Goal: Task Accomplishment & Management: Manage account settings

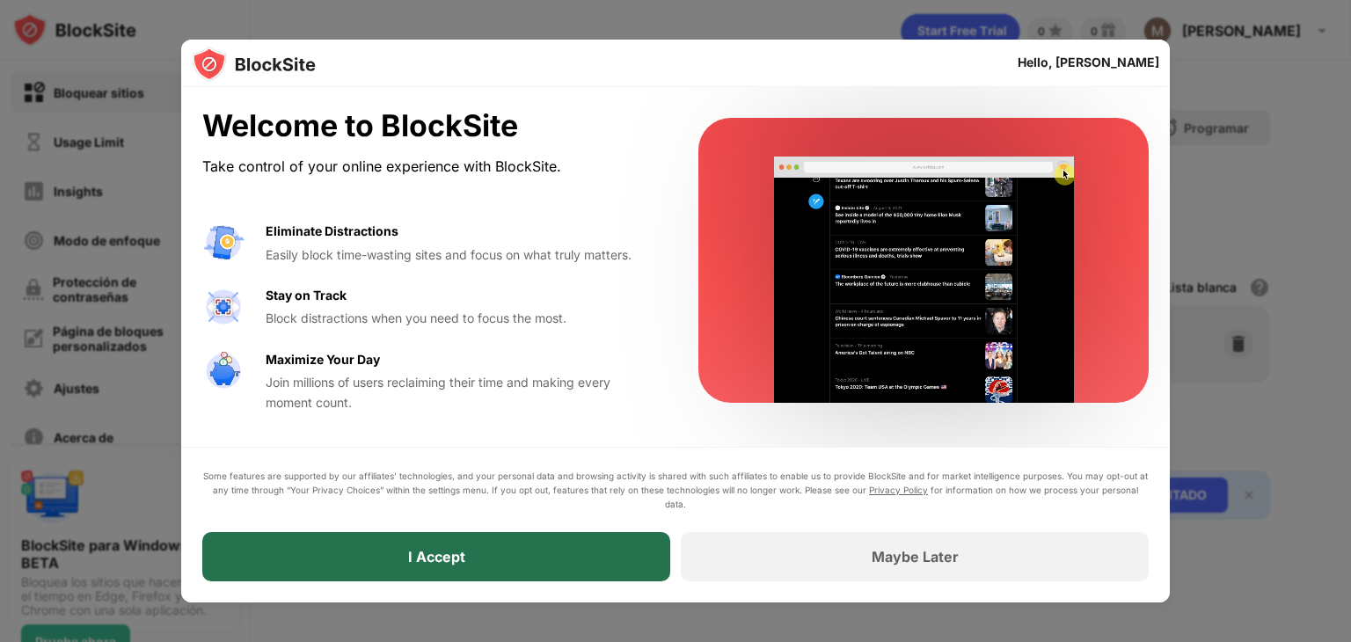
click at [484, 553] on div "I Accept" at bounding box center [436, 556] width 468 height 49
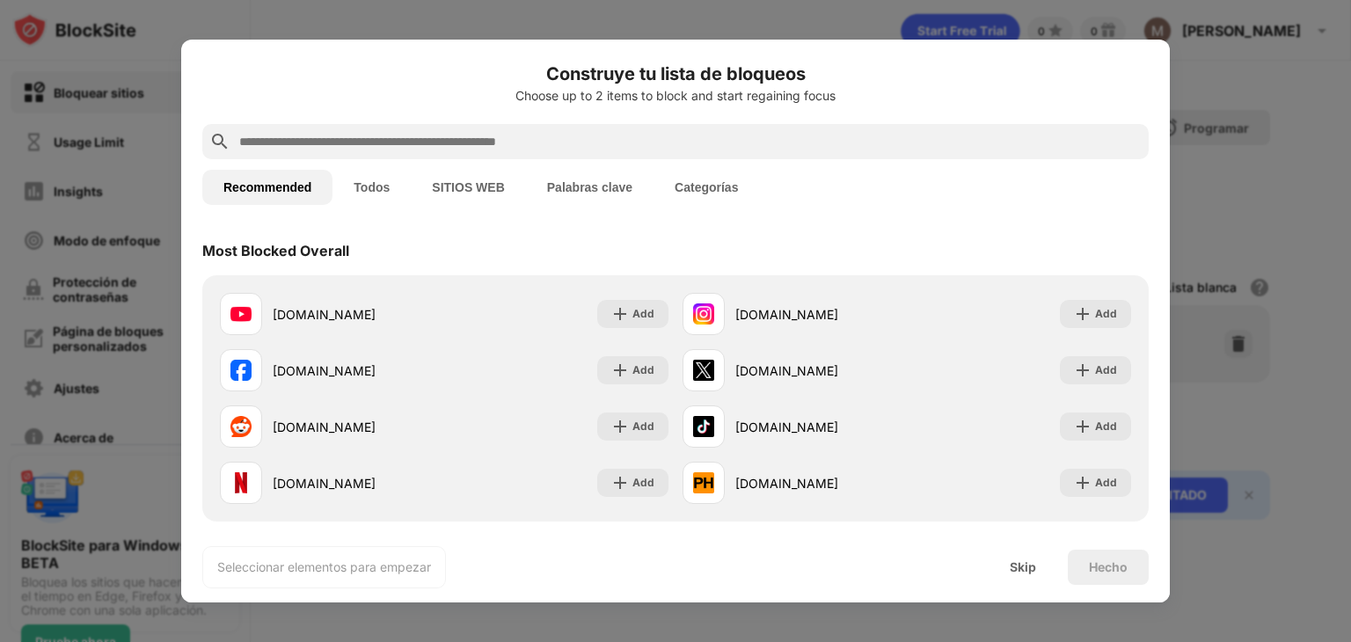
click at [301, 142] on input "text" at bounding box center [690, 141] width 905 height 21
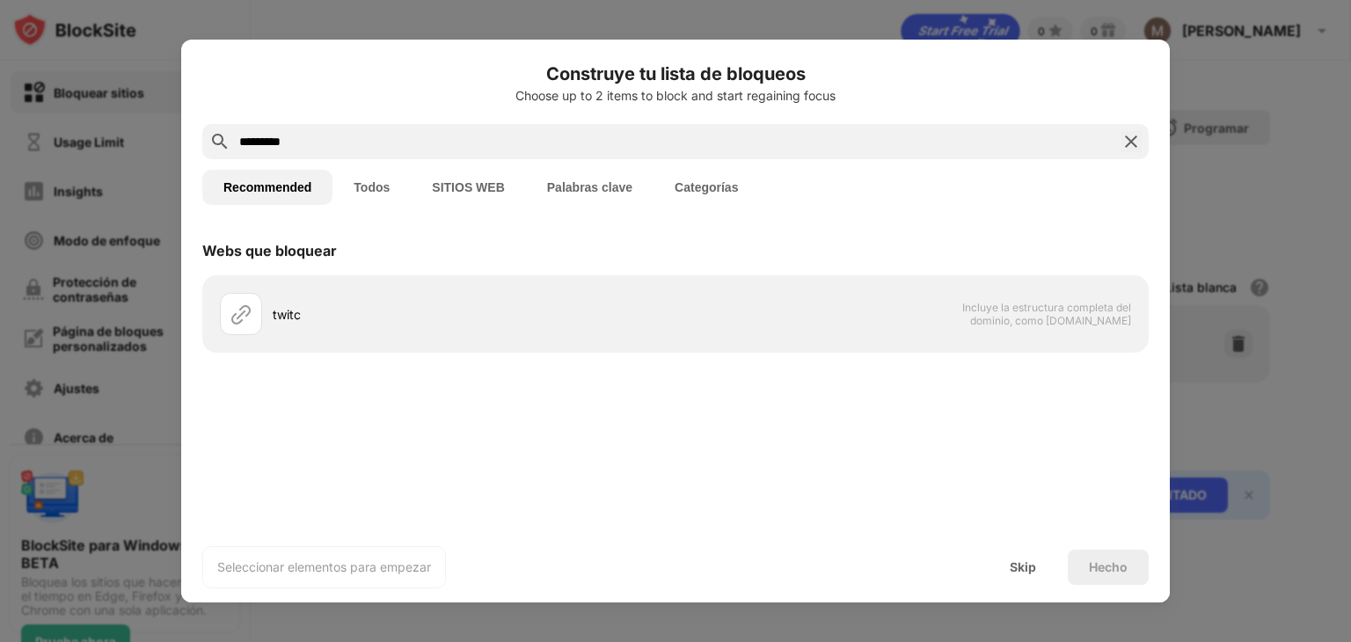
click at [395, 121] on div "Construye tu lista de bloqueos Choose up to 2 items to block and start regainin…" at bounding box center [675, 92] width 947 height 63
click at [349, 135] on input "*********" at bounding box center [676, 141] width 876 height 21
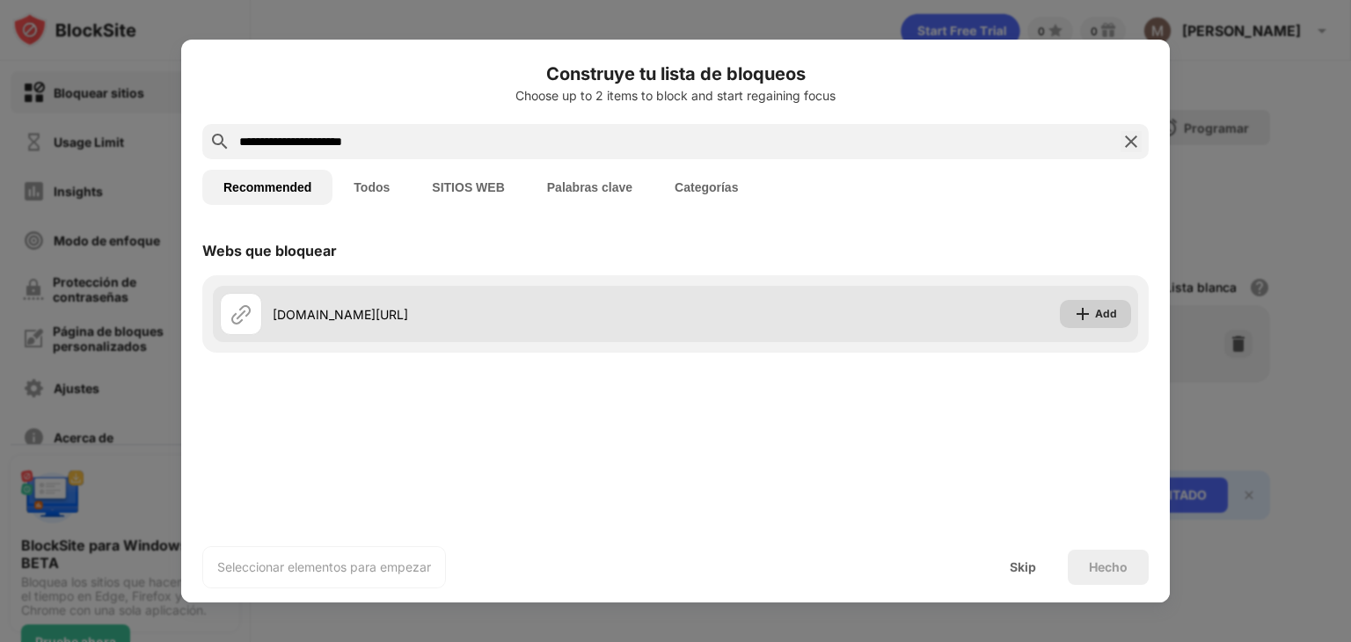
type input "**********"
click at [1072, 315] on div "Add" at bounding box center [1095, 314] width 71 height 28
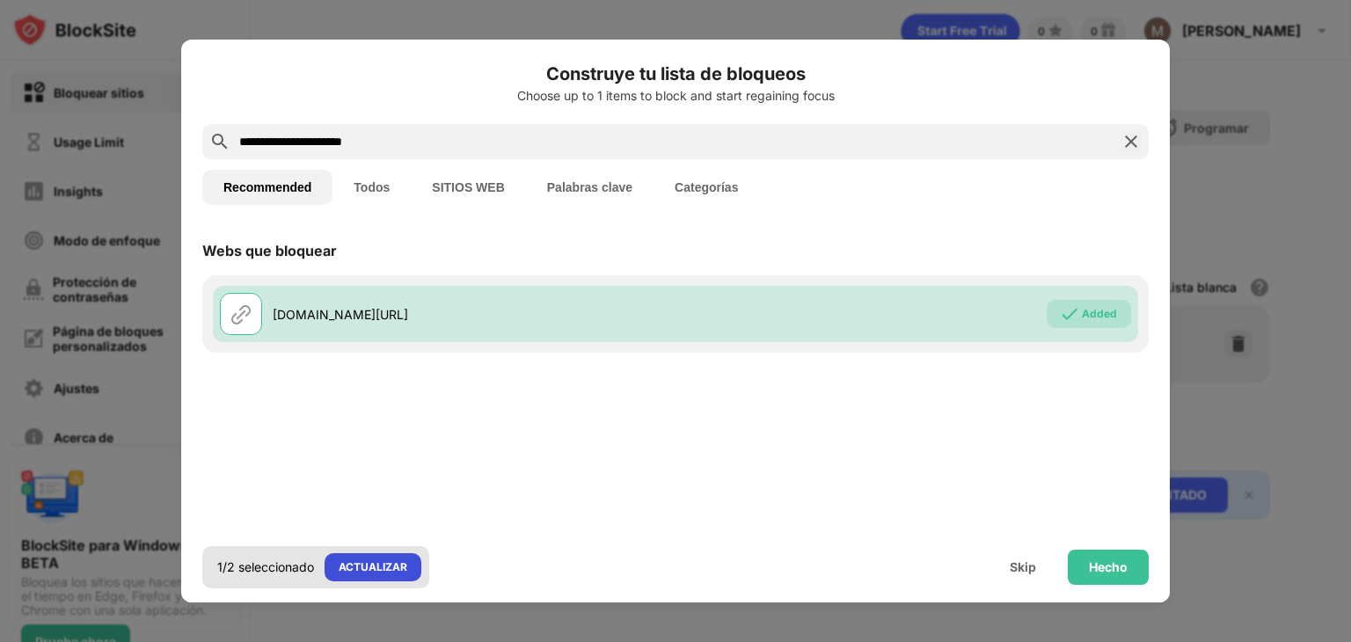
click at [364, 556] on div "ACTUALIZAR" at bounding box center [373, 567] width 97 height 28
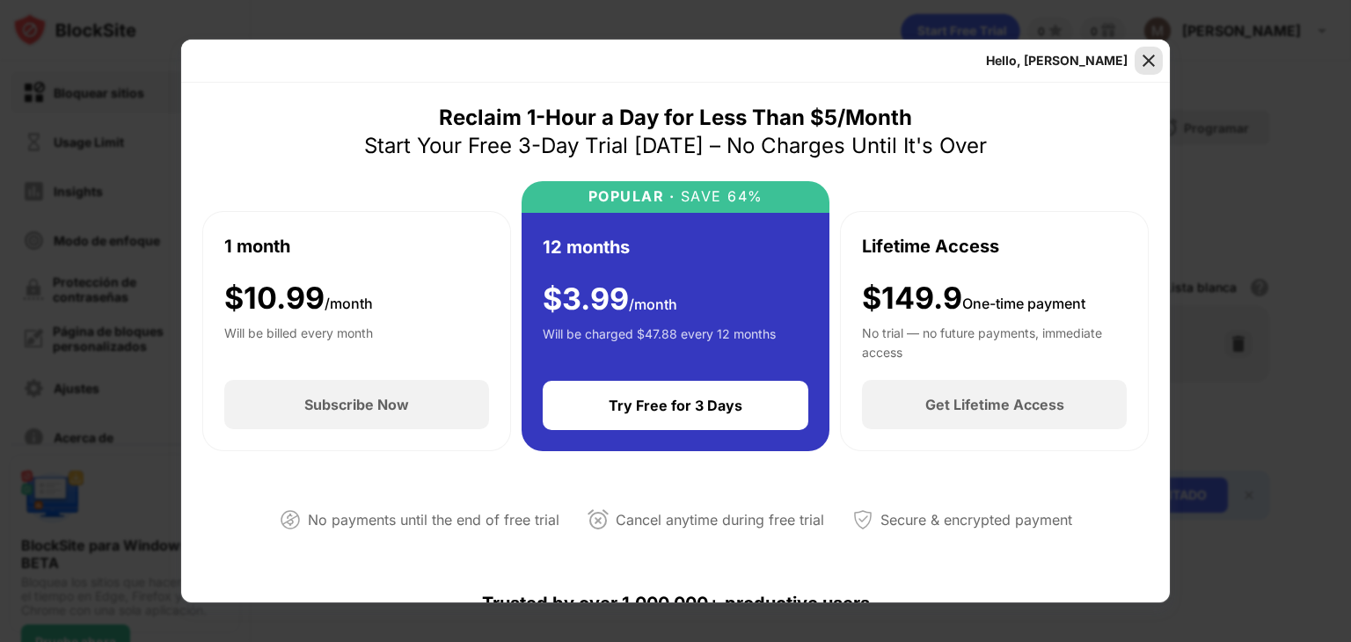
click at [1156, 59] on img at bounding box center [1149, 61] width 18 height 18
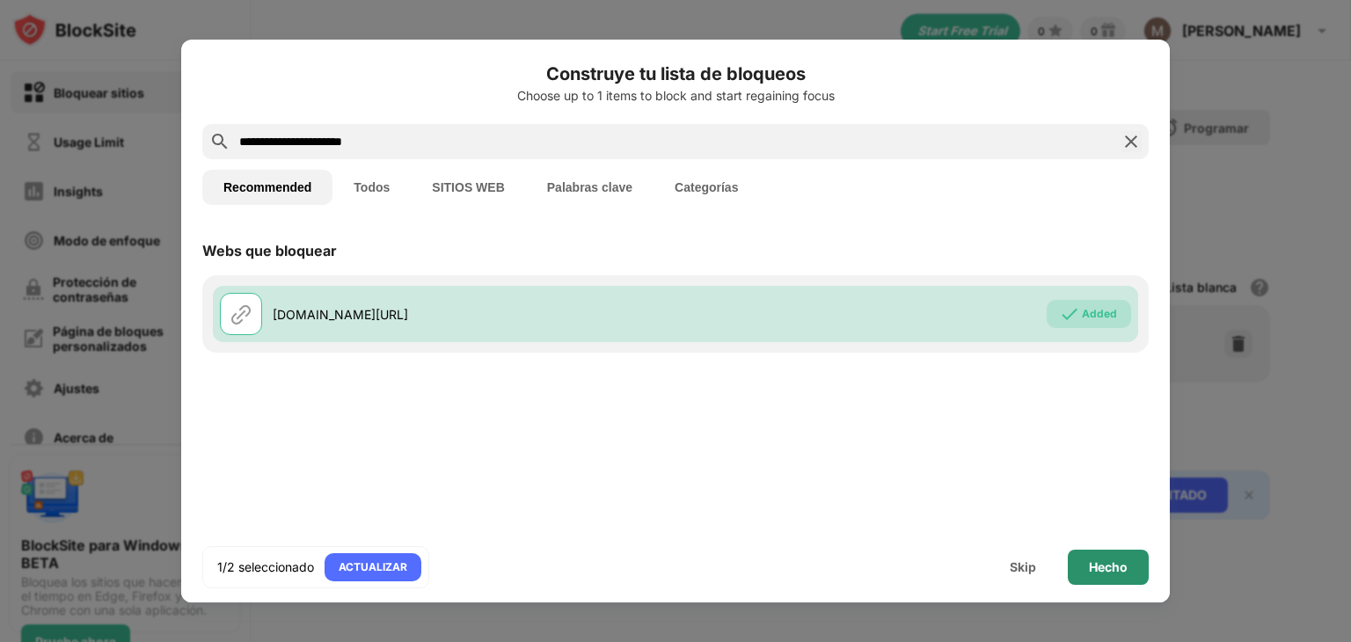
click at [1112, 575] on div "Hecho" at bounding box center [1108, 567] width 81 height 35
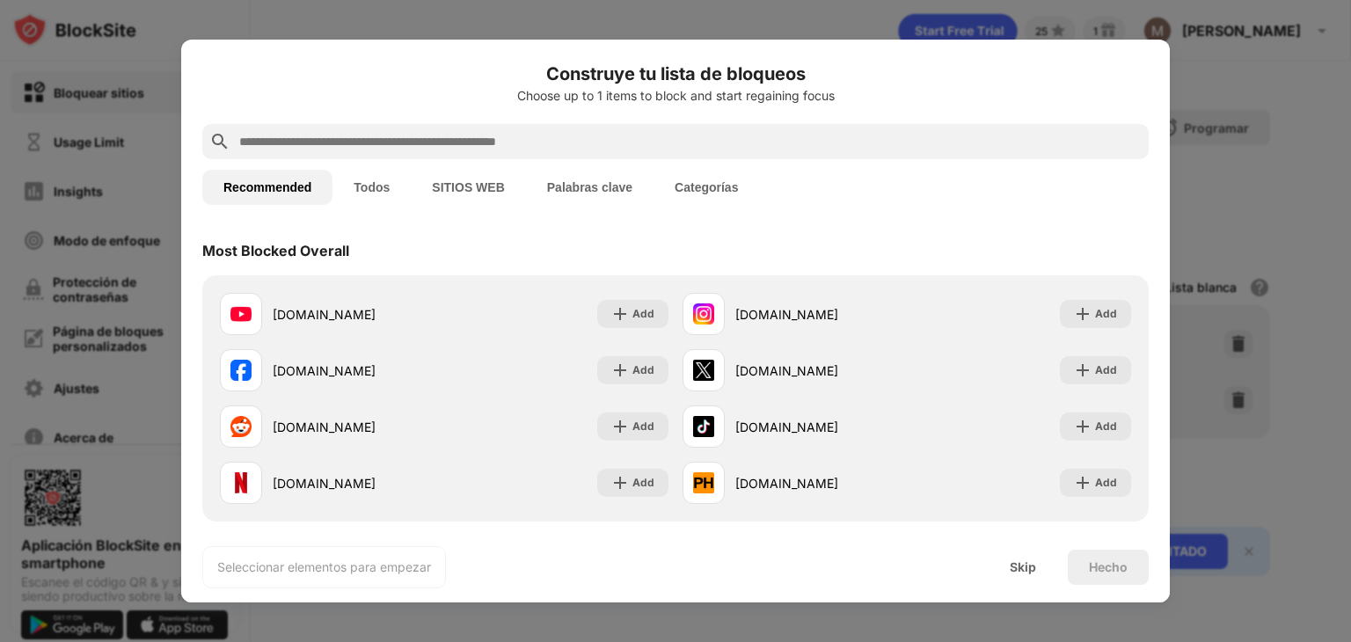
click at [472, 194] on button "SITIOS WEB" at bounding box center [468, 187] width 114 height 35
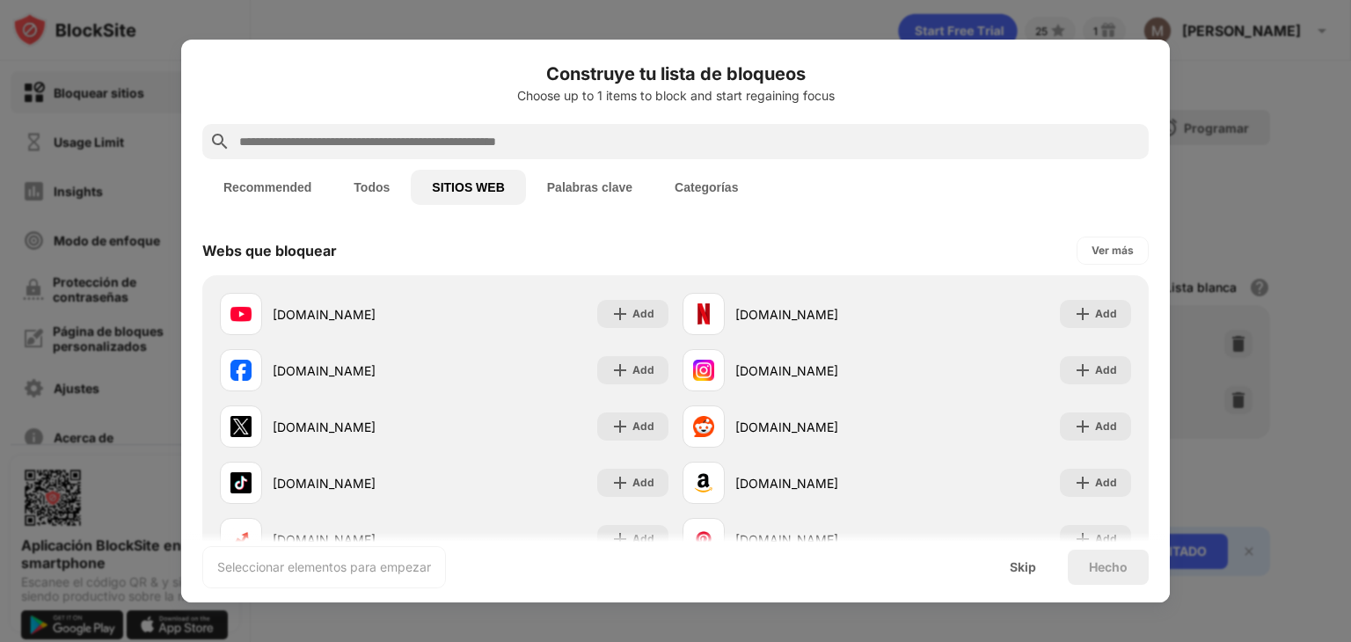
click at [559, 185] on button "Palabras clave" at bounding box center [590, 187] width 128 height 35
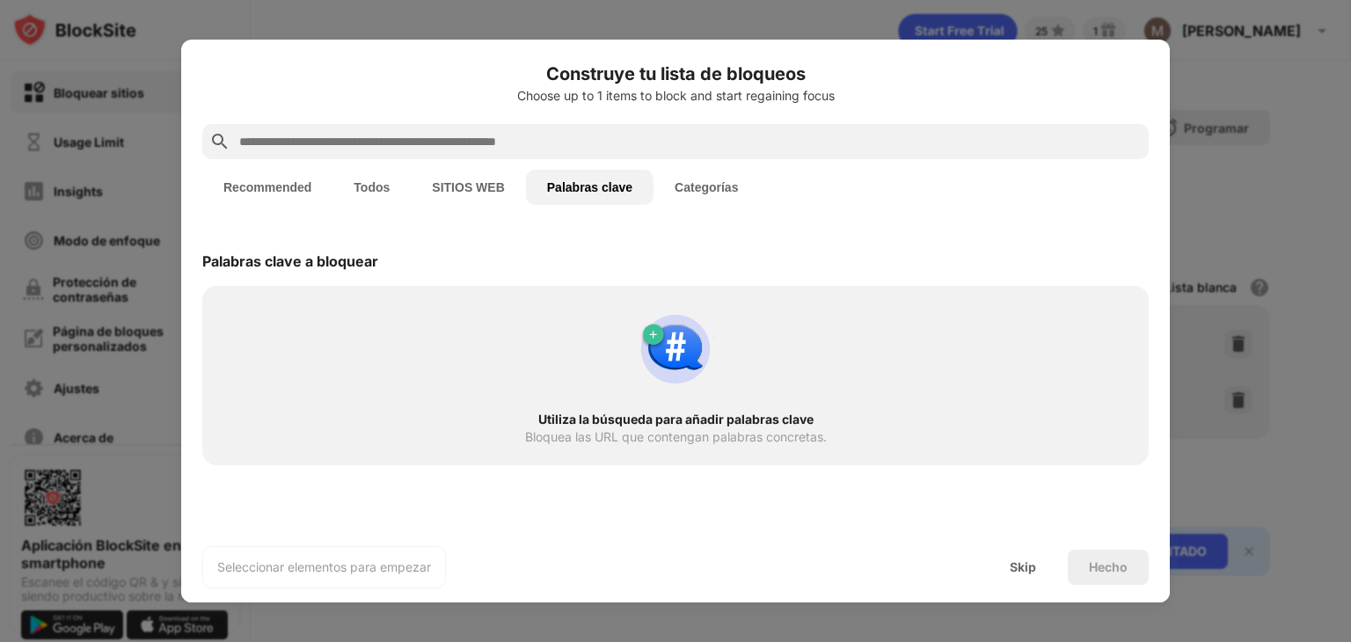
click at [281, 179] on button "Recommended" at bounding box center [267, 187] width 130 height 35
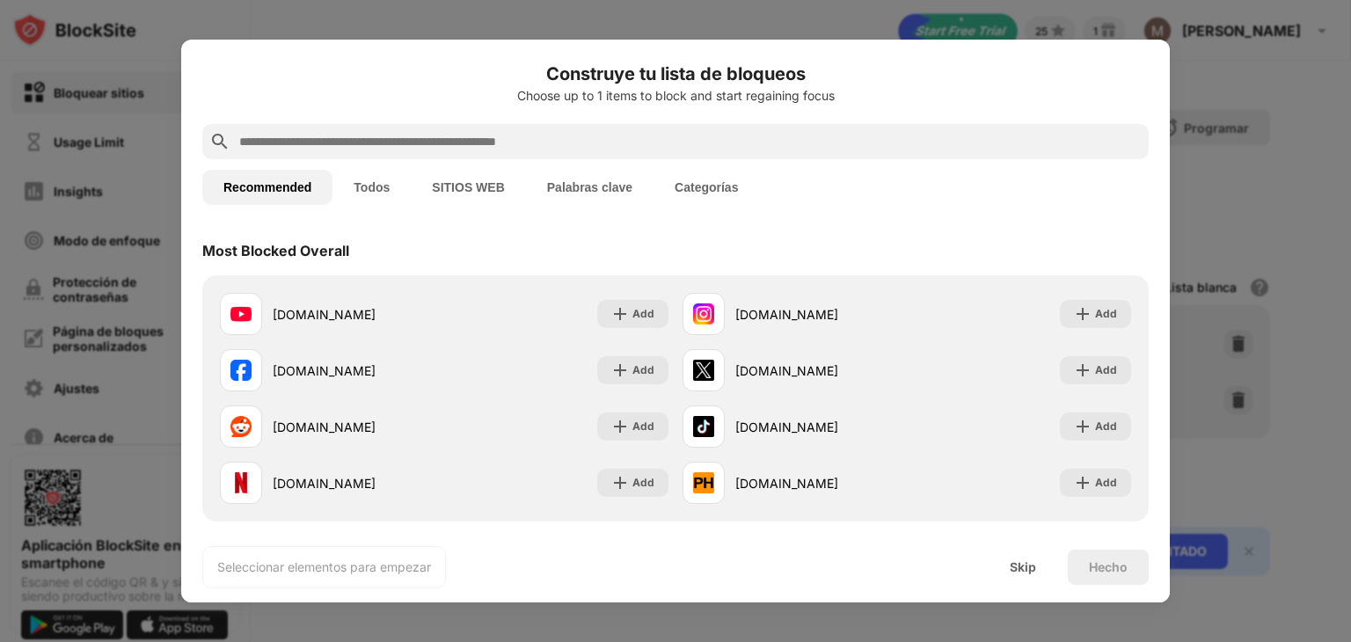
click at [356, 186] on button "Todos" at bounding box center [372, 187] width 78 height 35
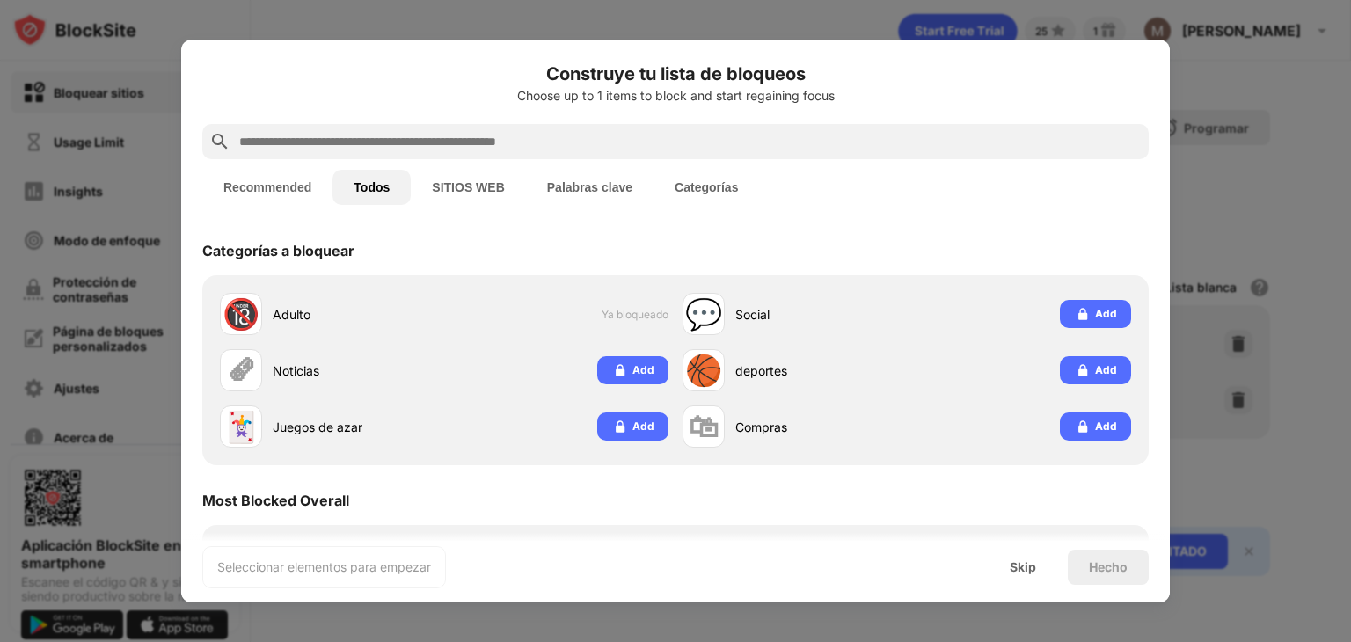
click at [274, 179] on button "Recommended" at bounding box center [267, 187] width 130 height 35
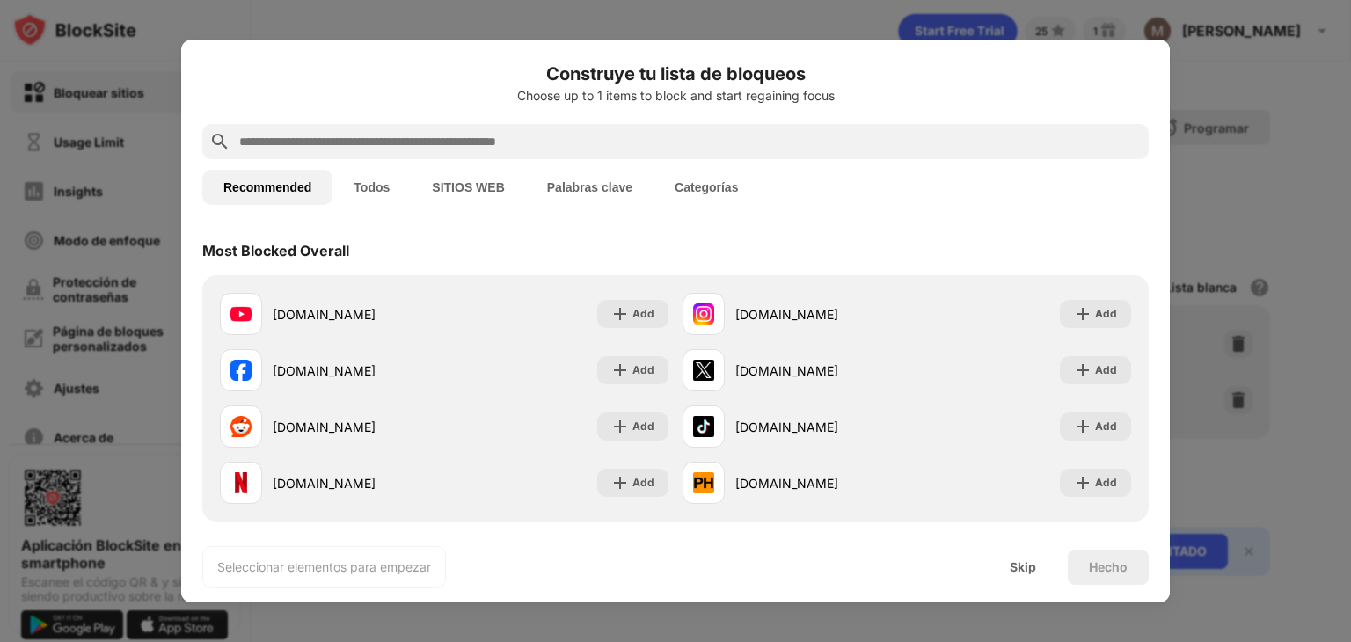
click at [301, 133] on input "text" at bounding box center [690, 141] width 905 height 21
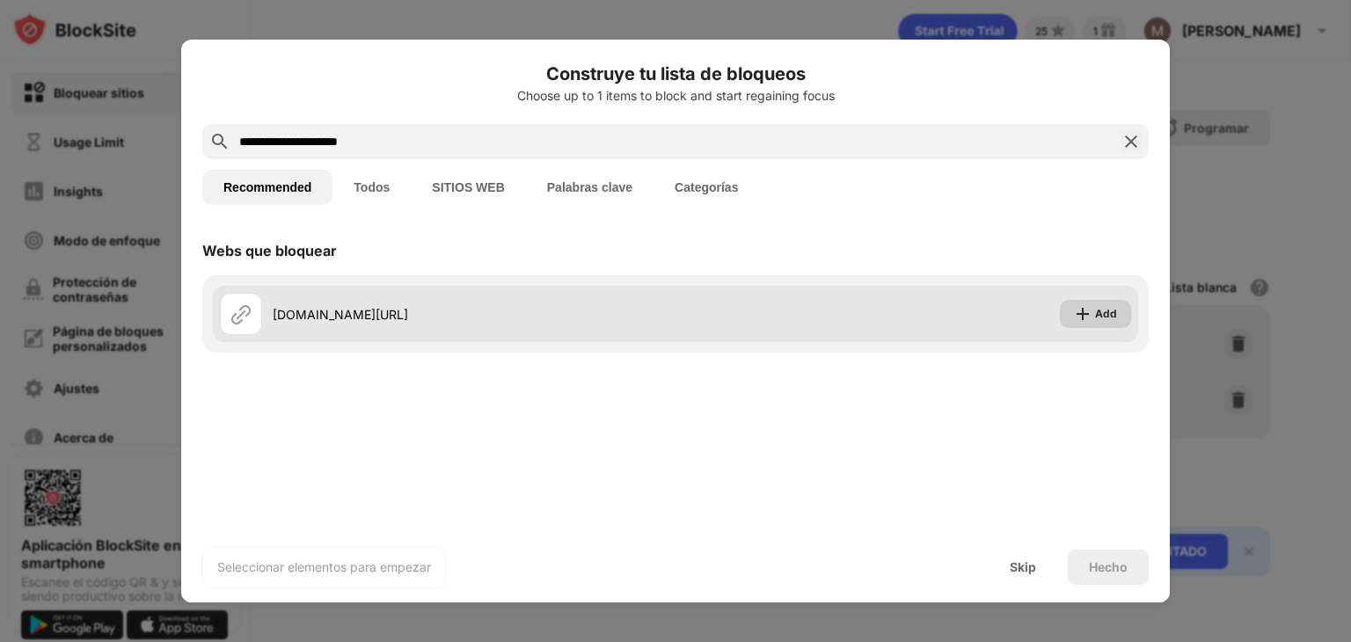
type input "**********"
click at [1081, 319] on img at bounding box center [1083, 314] width 18 height 18
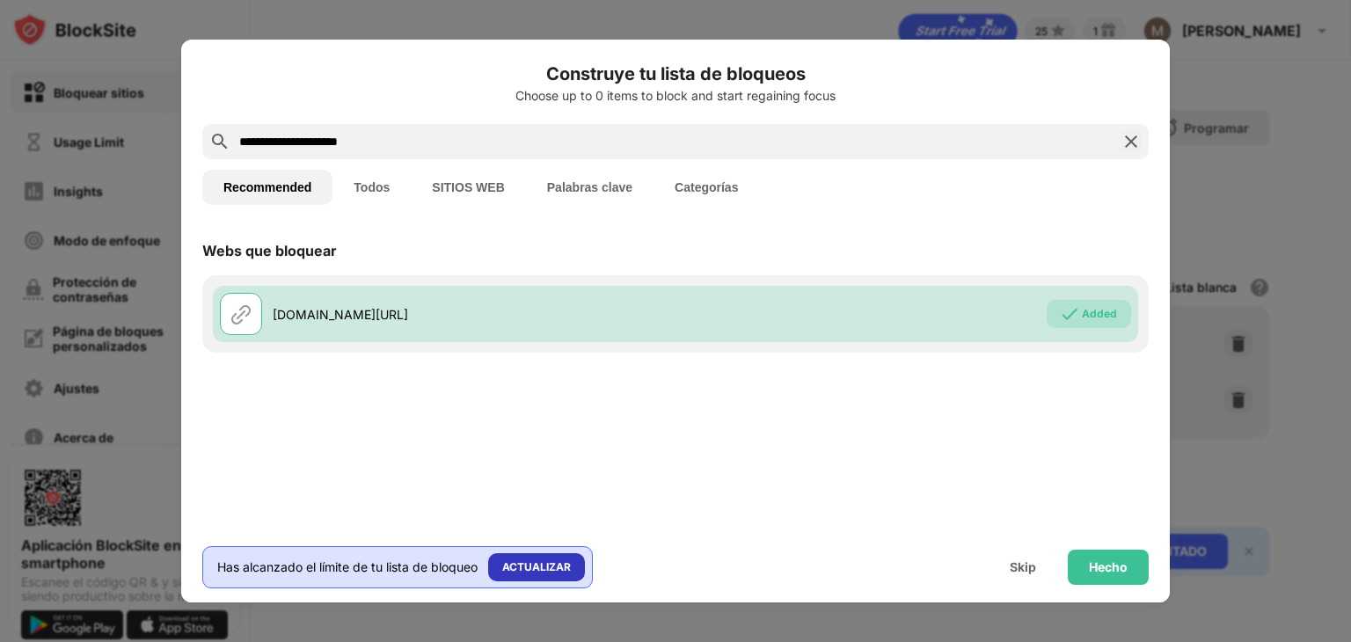
click at [536, 565] on div "ACTUALIZAR" at bounding box center [536, 568] width 69 height 18
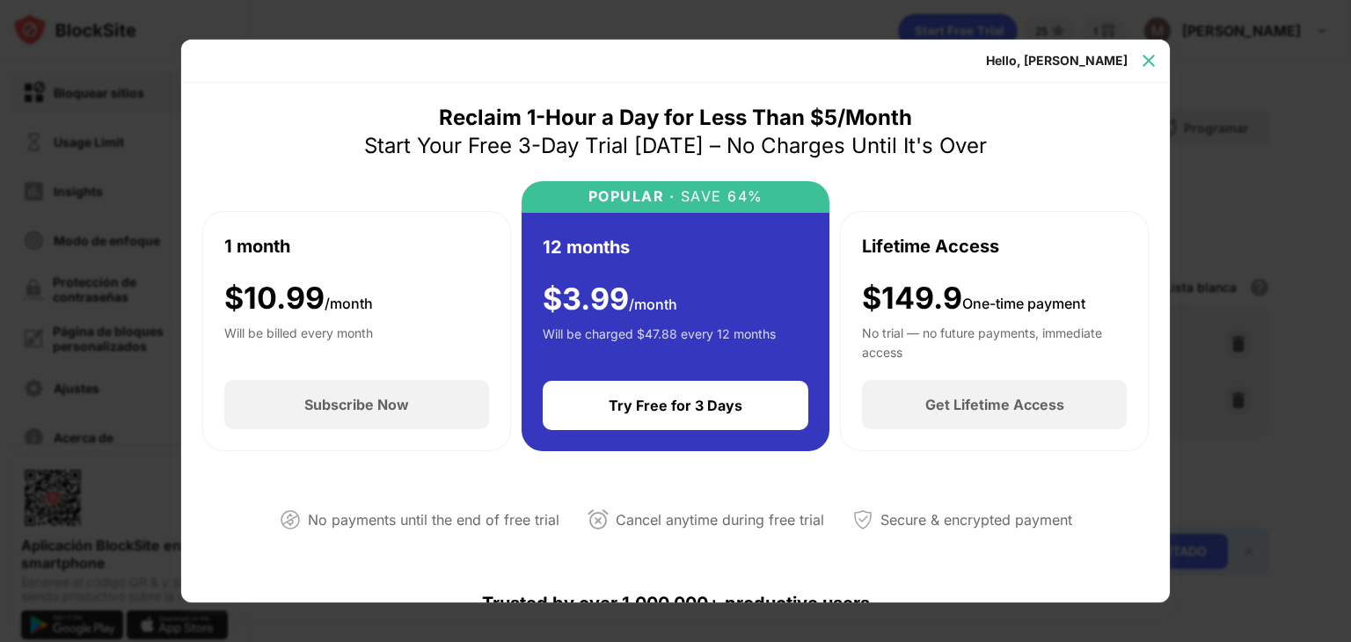
click at [1153, 62] on img at bounding box center [1149, 61] width 18 height 18
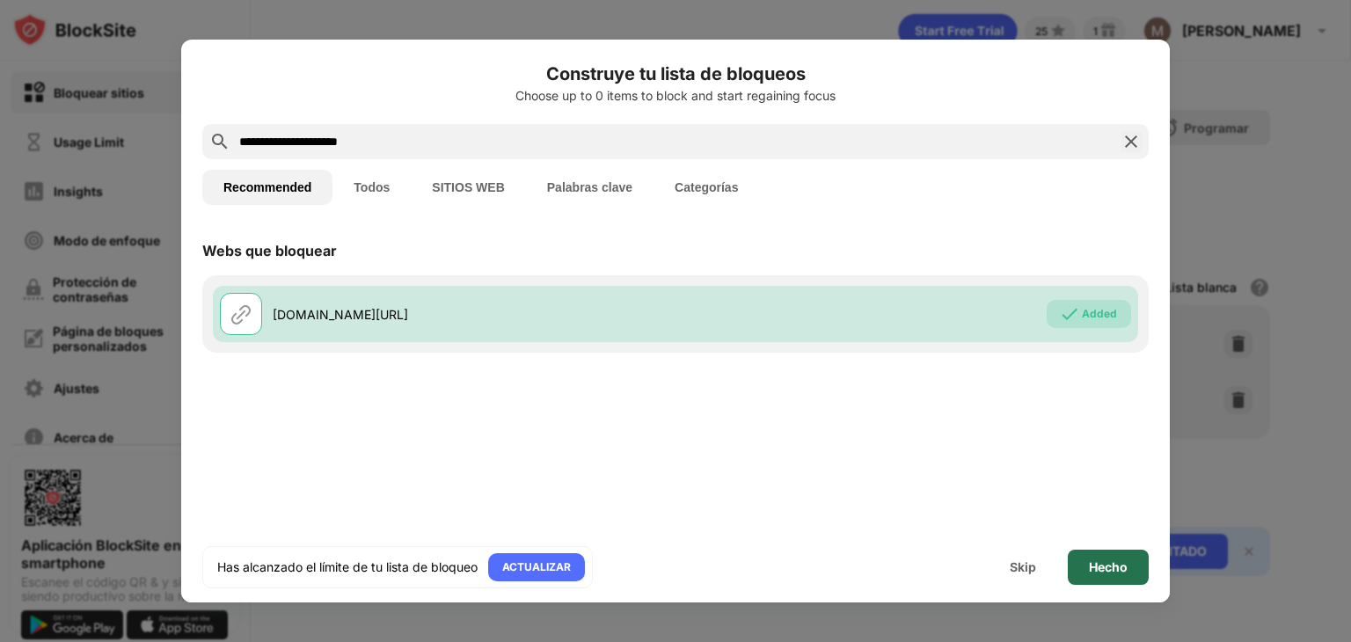
click at [1089, 560] on div "Hecho" at bounding box center [1108, 567] width 39 height 14
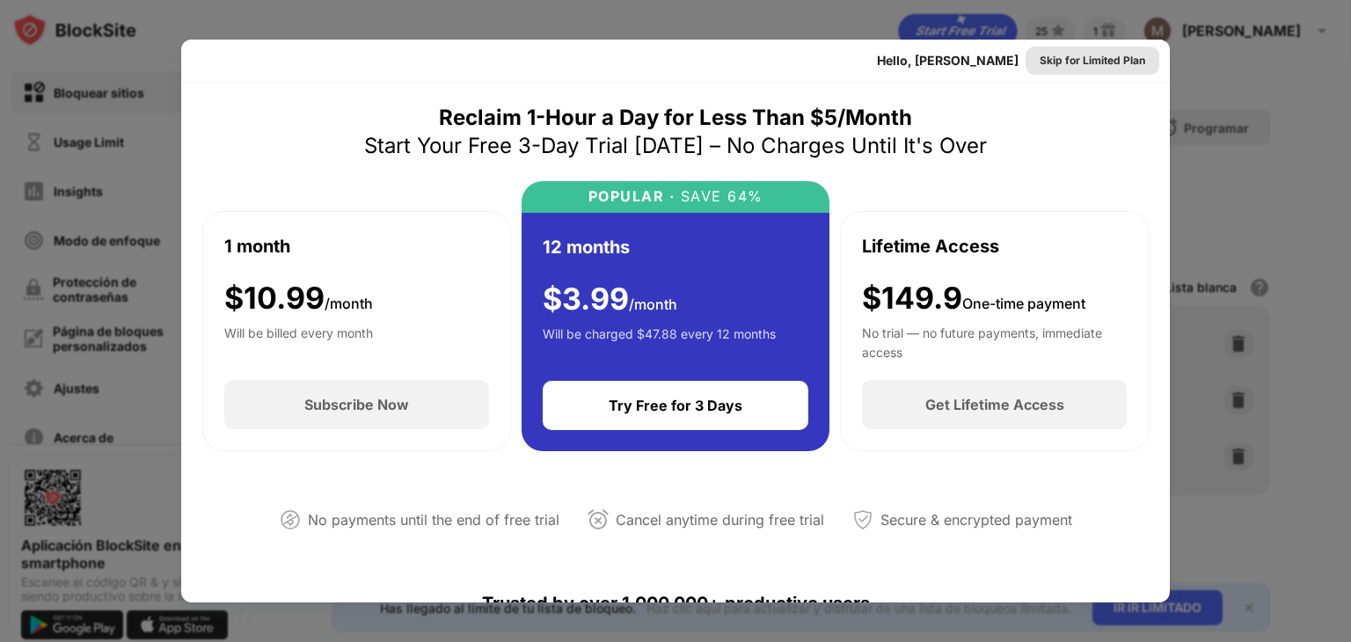
click at [1120, 62] on div "Skip for Limited Plan" at bounding box center [1093, 61] width 106 height 18
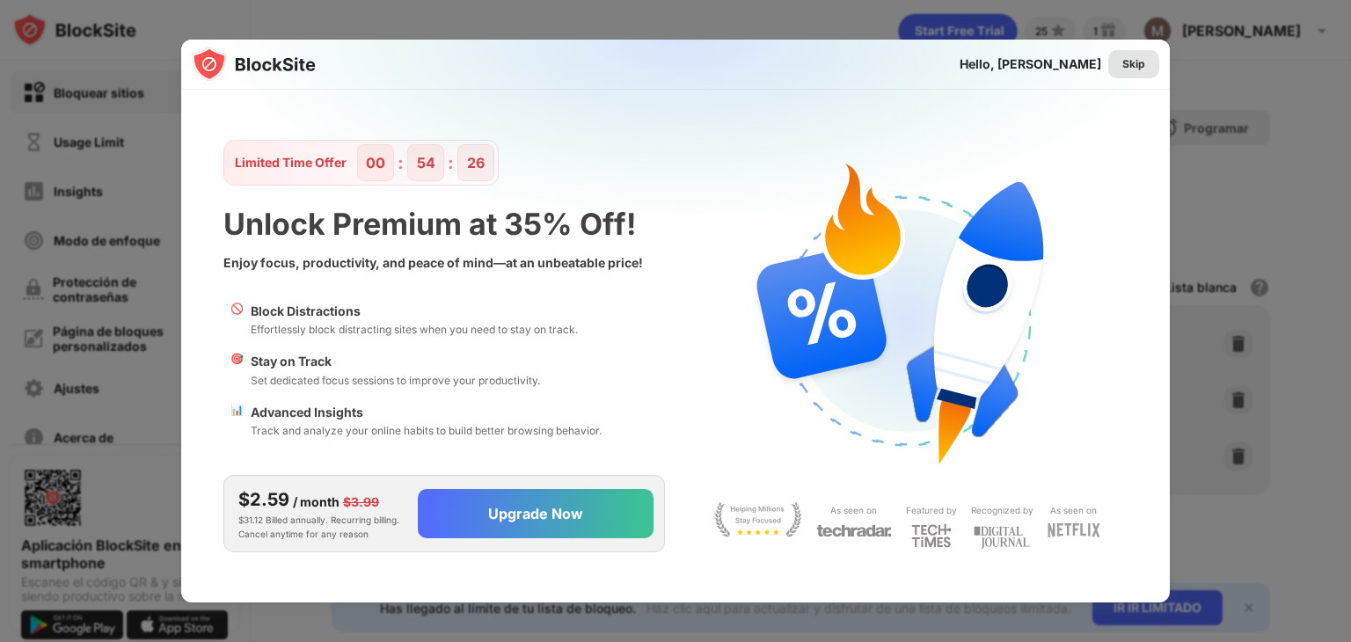
click at [1134, 66] on div "Skip" at bounding box center [1134, 64] width 23 height 18
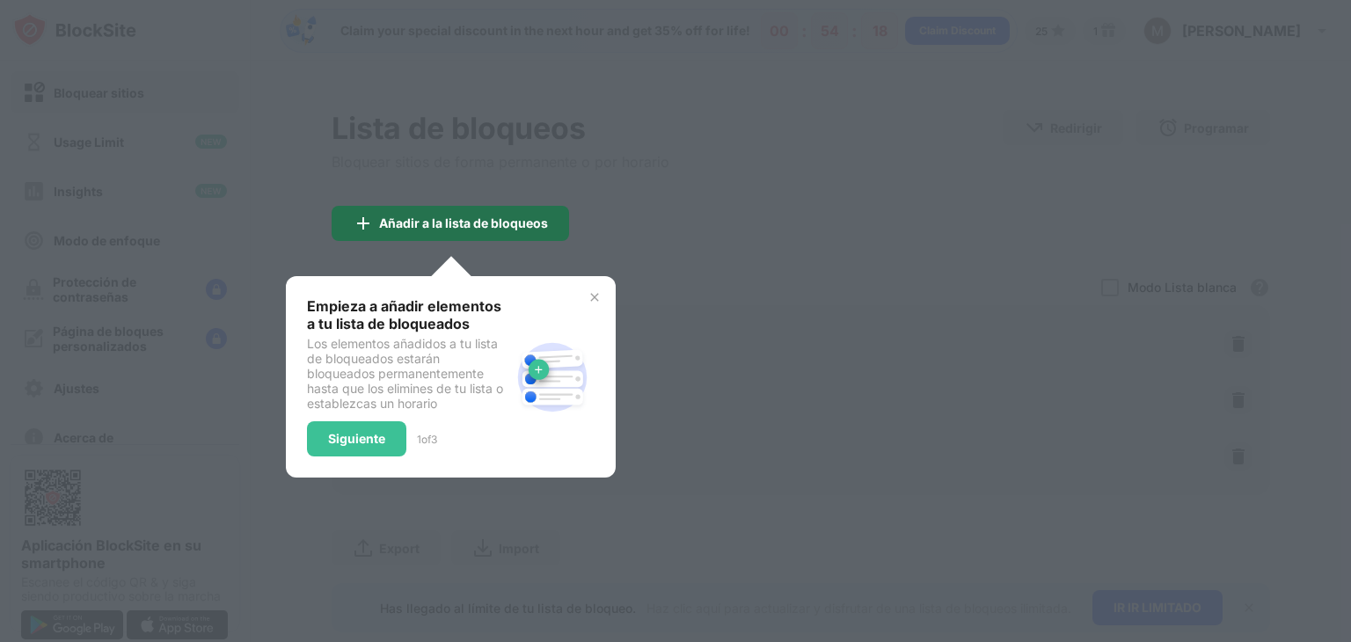
click at [450, 229] on div "Añadir a la lista de bloqueos" at bounding box center [463, 223] width 169 height 14
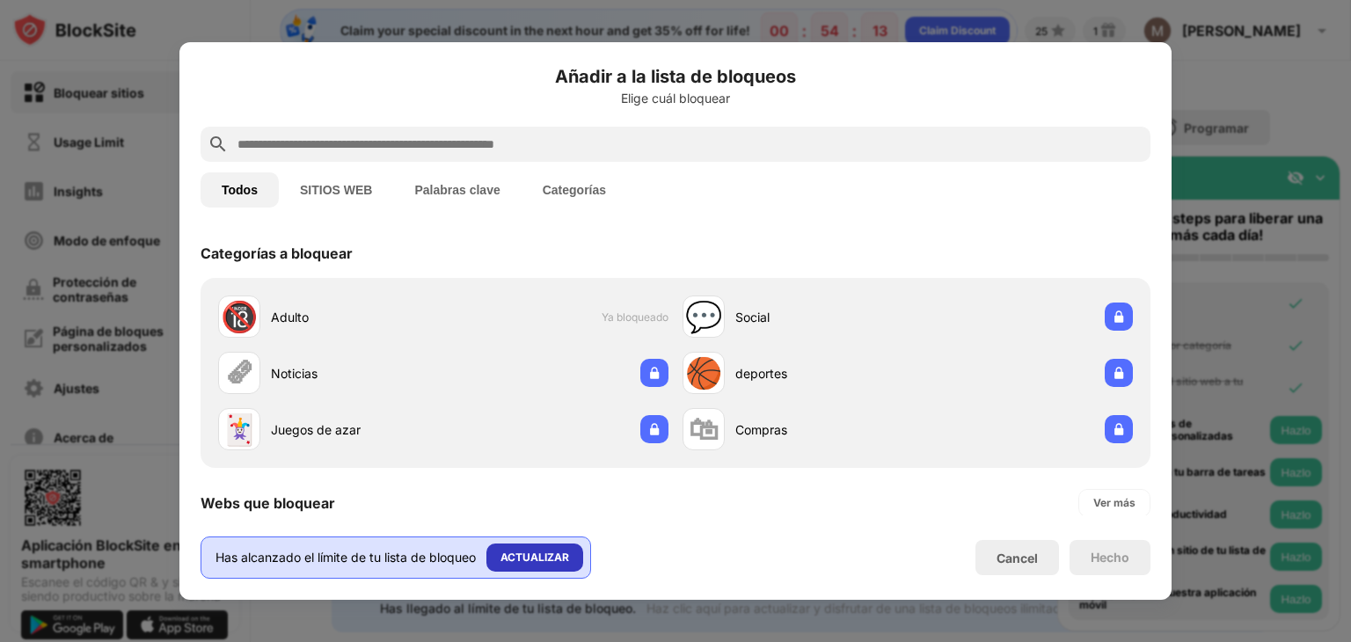
click at [549, 565] on div "ACTUALIZAR" at bounding box center [535, 558] width 69 height 18
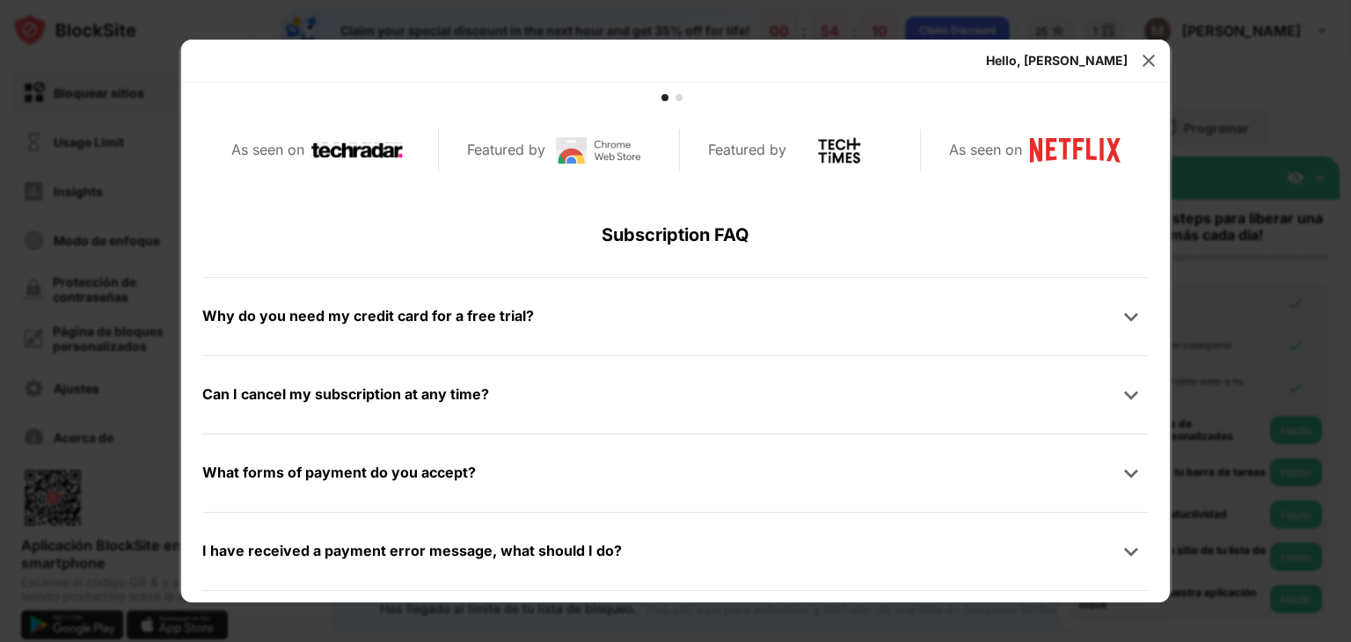
scroll to position [837, 0]
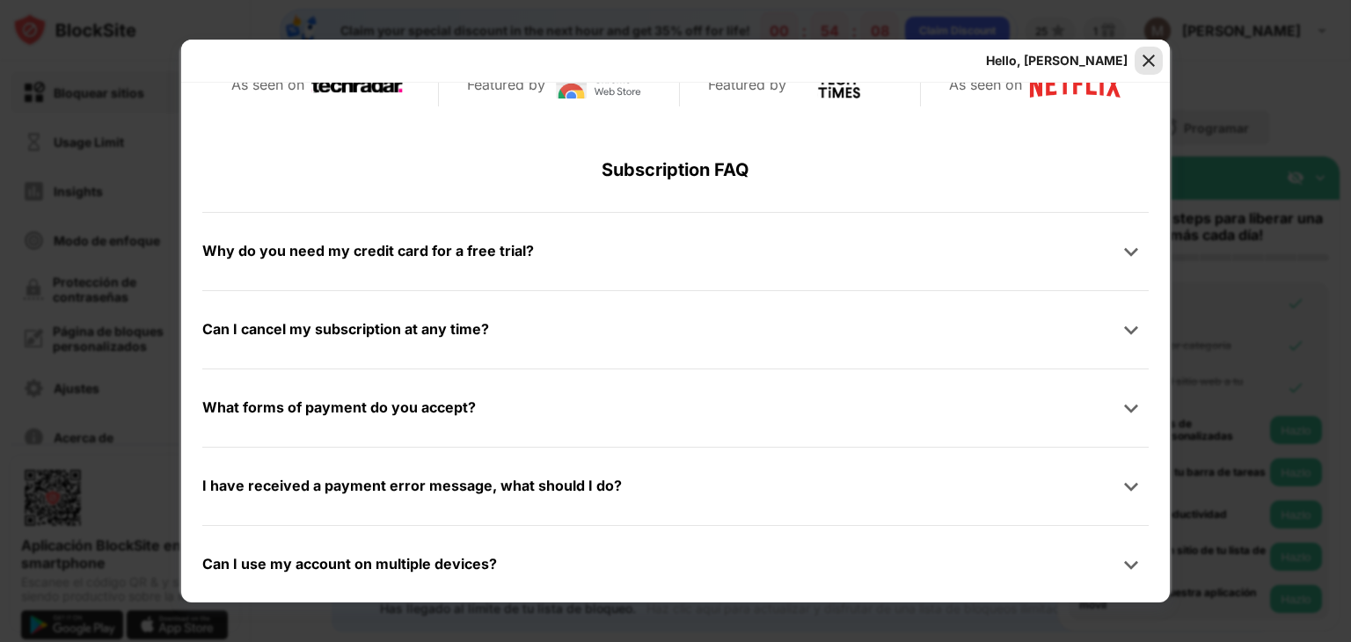
click at [1151, 74] on div at bounding box center [1149, 61] width 28 height 28
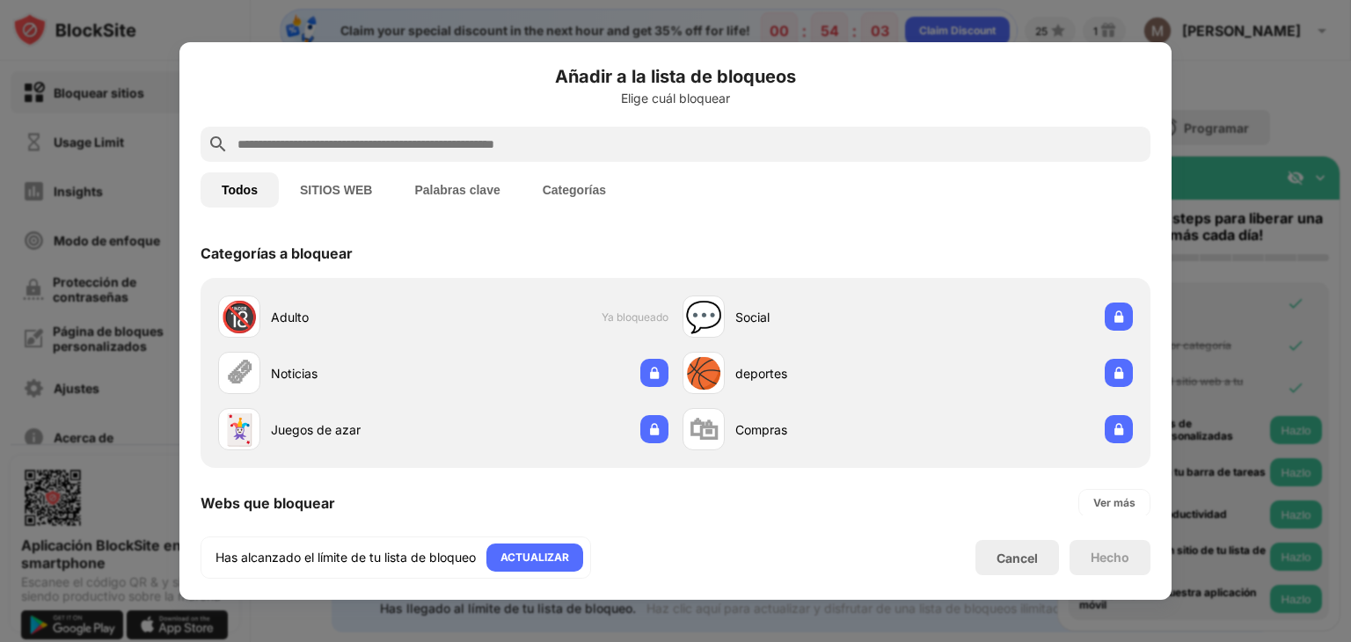
click at [361, 186] on button "SITIOS WEB" at bounding box center [336, 189] width 114 height 35
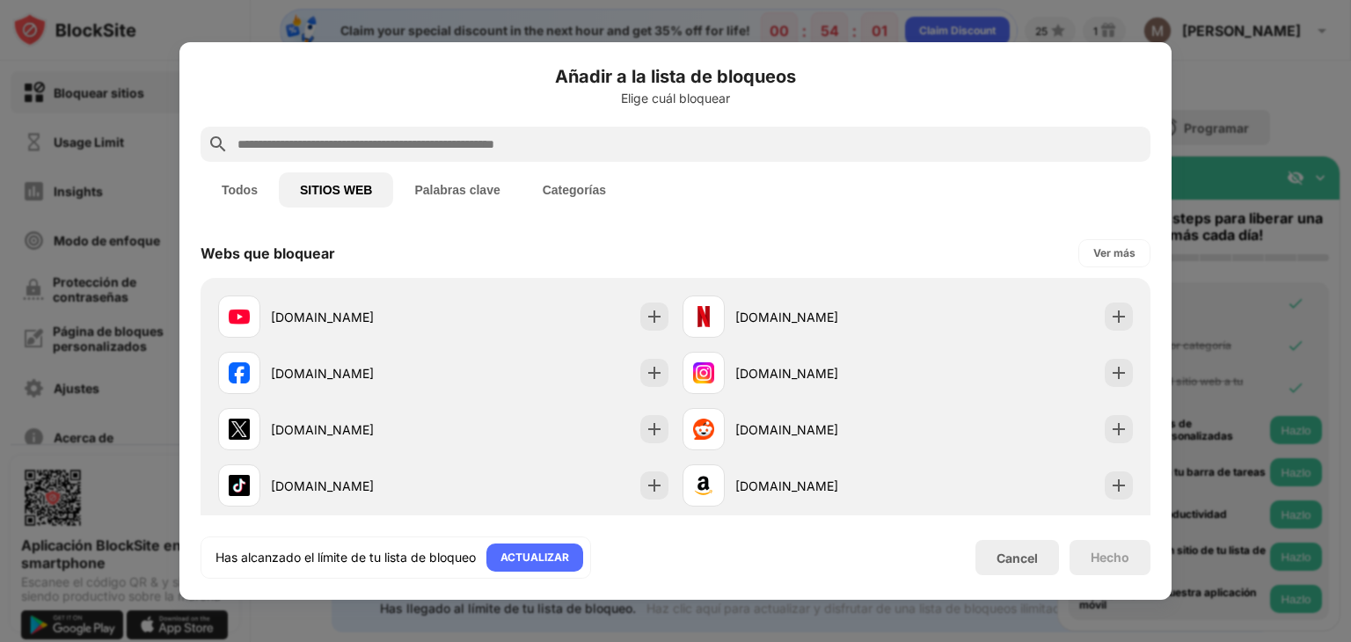
drag, startPoint x: 1154, startPoint y: 329, endPoint x: 1153, endPoint y: 397, distance: 67.8
click at [1153, 397] on div "Añadir a la lista de bloqueos Elige cuál bloquear Todos SITIOS WEB Palabras cla…" at bounding box center [675, 321] width 992 height 558
click at [479, 187] on button "Palabras clave" at bounding box center [457, 189] width 128 height 35
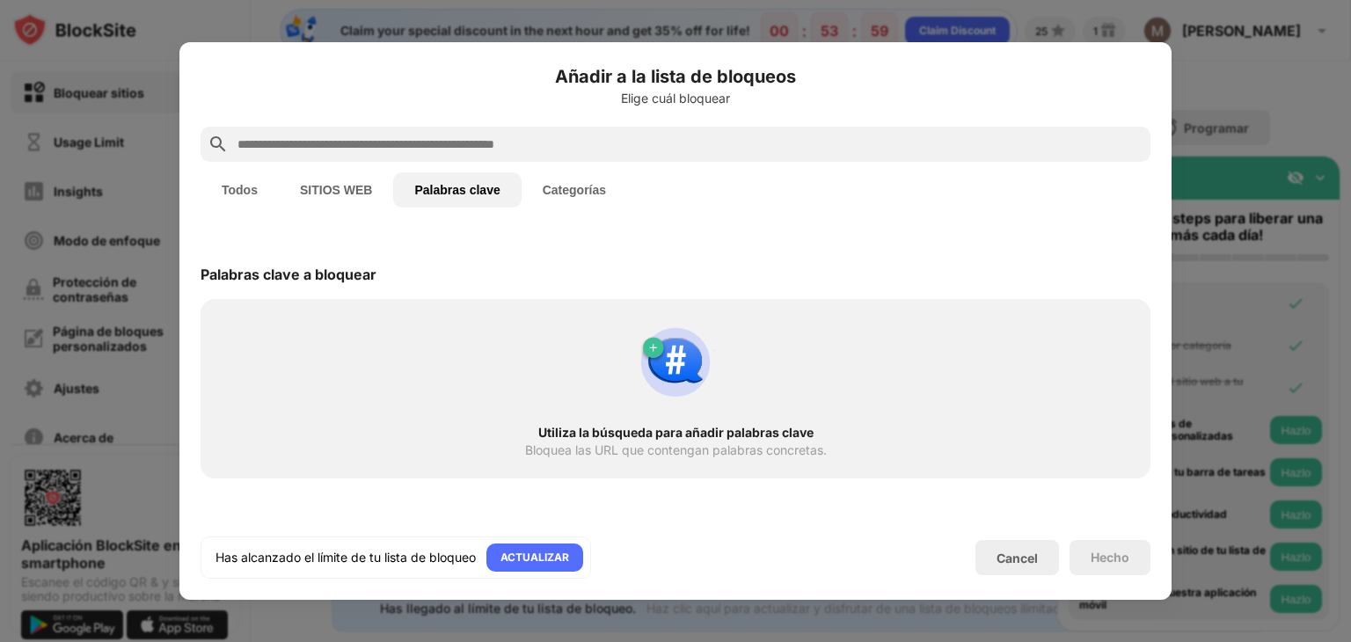
click at [550, 179] on button "Categorías" at bounding box center [575, 189] width 106 height 35
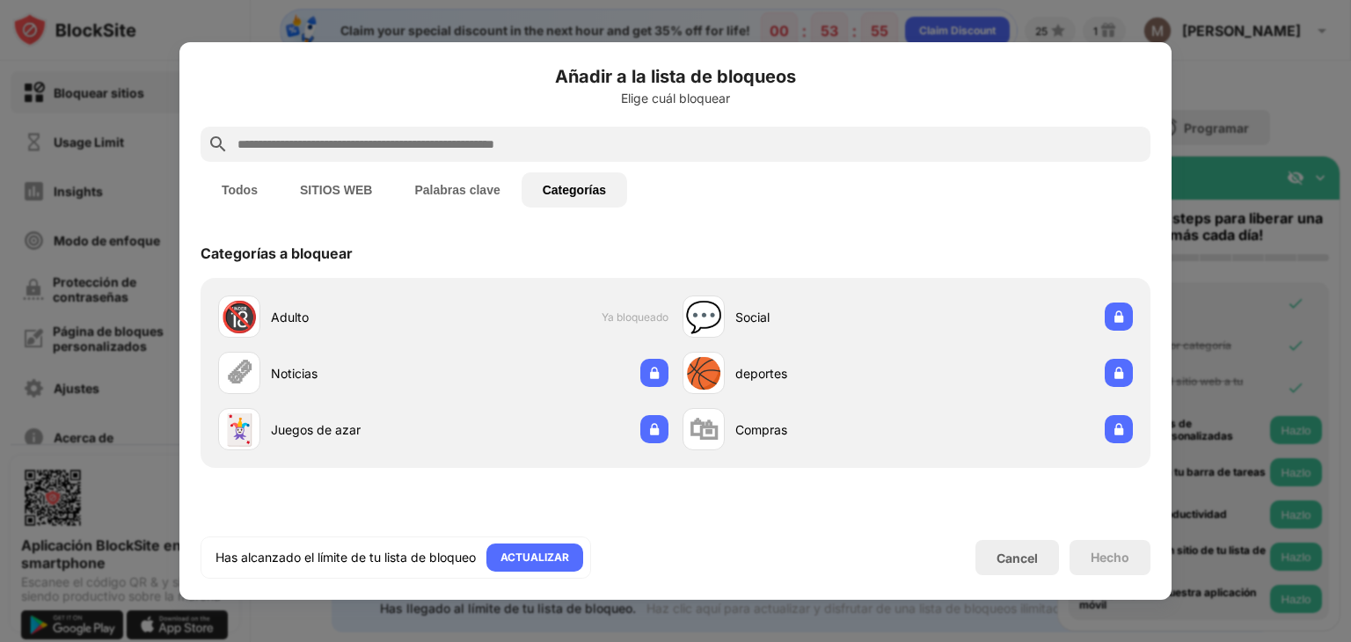
click at [252, 186] on button "Todos" at bounding box center [240, 189] width 78 height 35
click at [658, 92] on div "Elige cuál bloquear" at bounding box center [676, 99] width 950 height 14
click at [1095, 504] on div "Ver más" at bounding box center [1116, 503] width 42 height 18
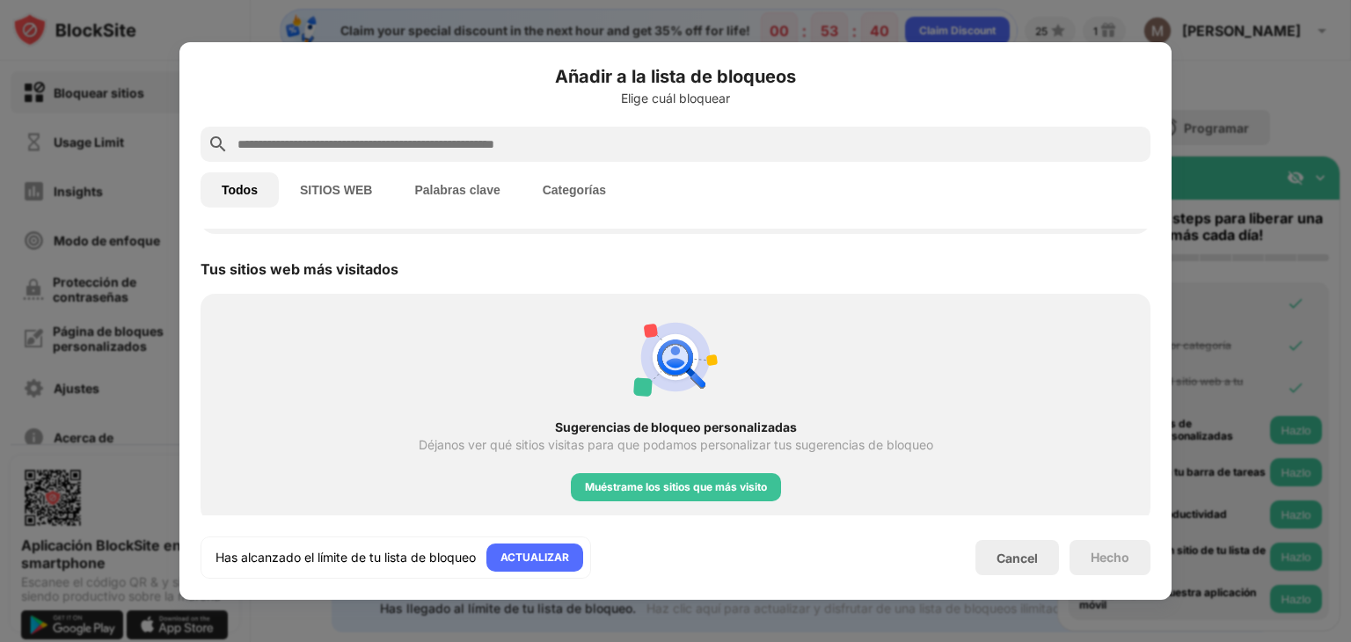
scroll to position [2321, 0]
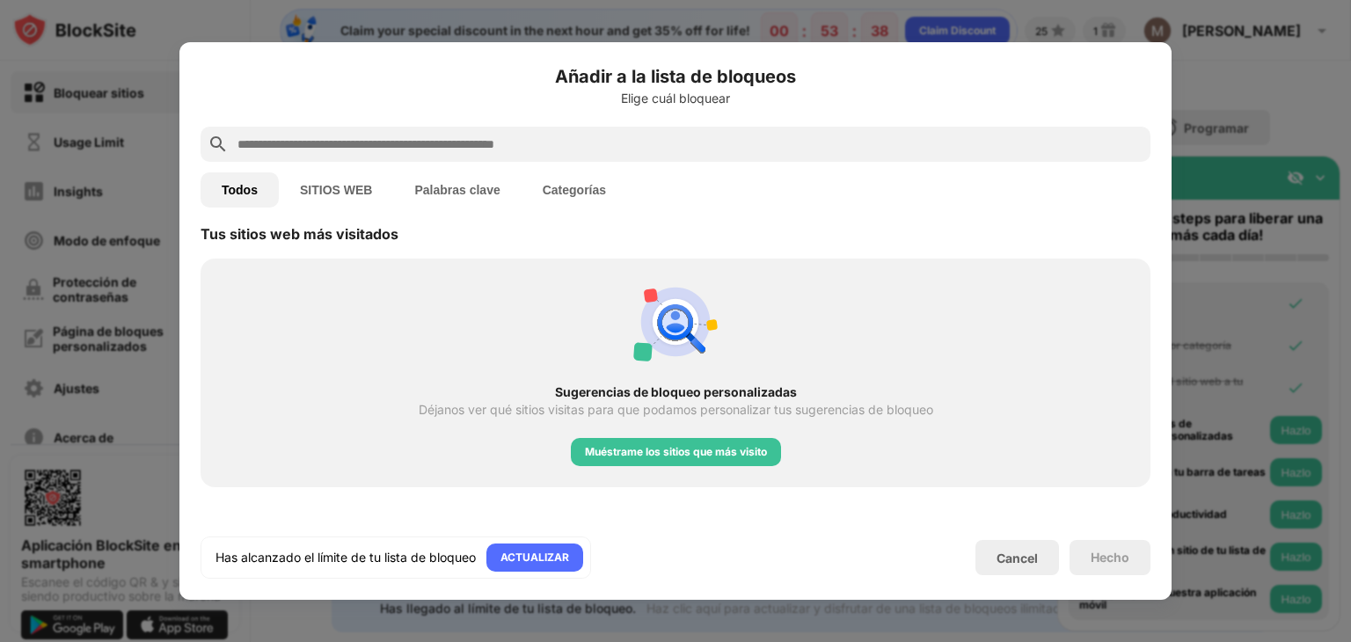
click at [356, 197] on button "SITIOS WEB" at bounding box center [336, 189] width 114 height 35
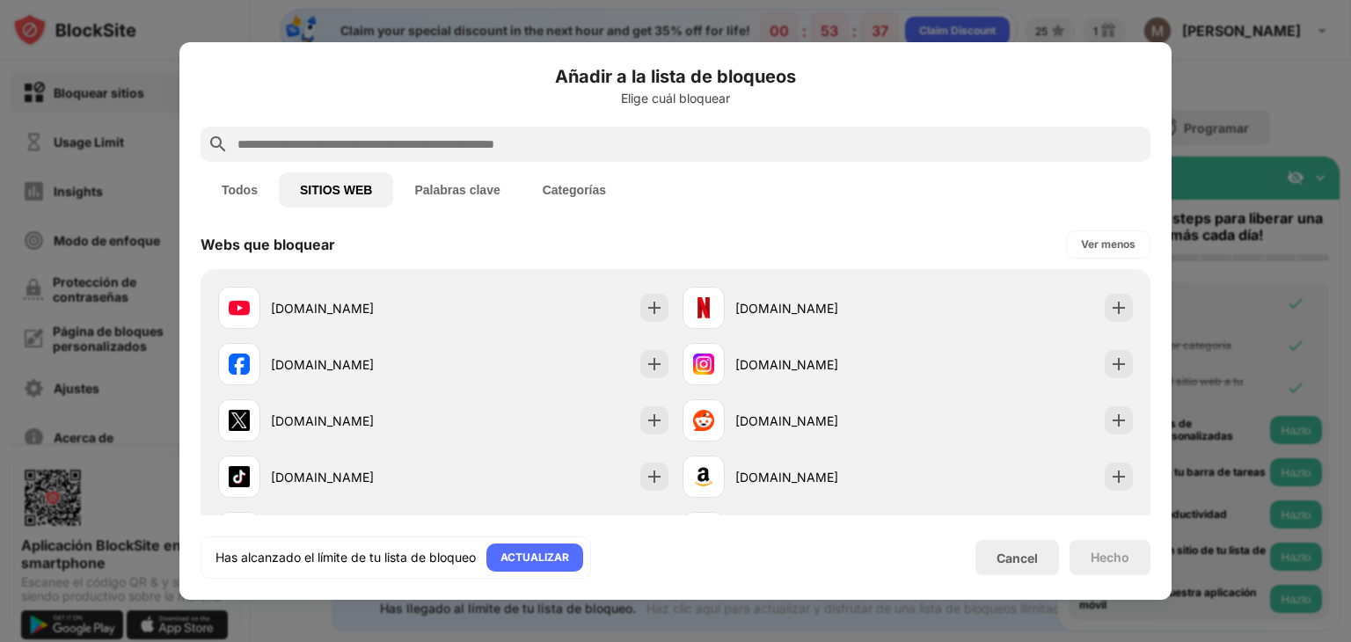
scroll to position [0, 0]
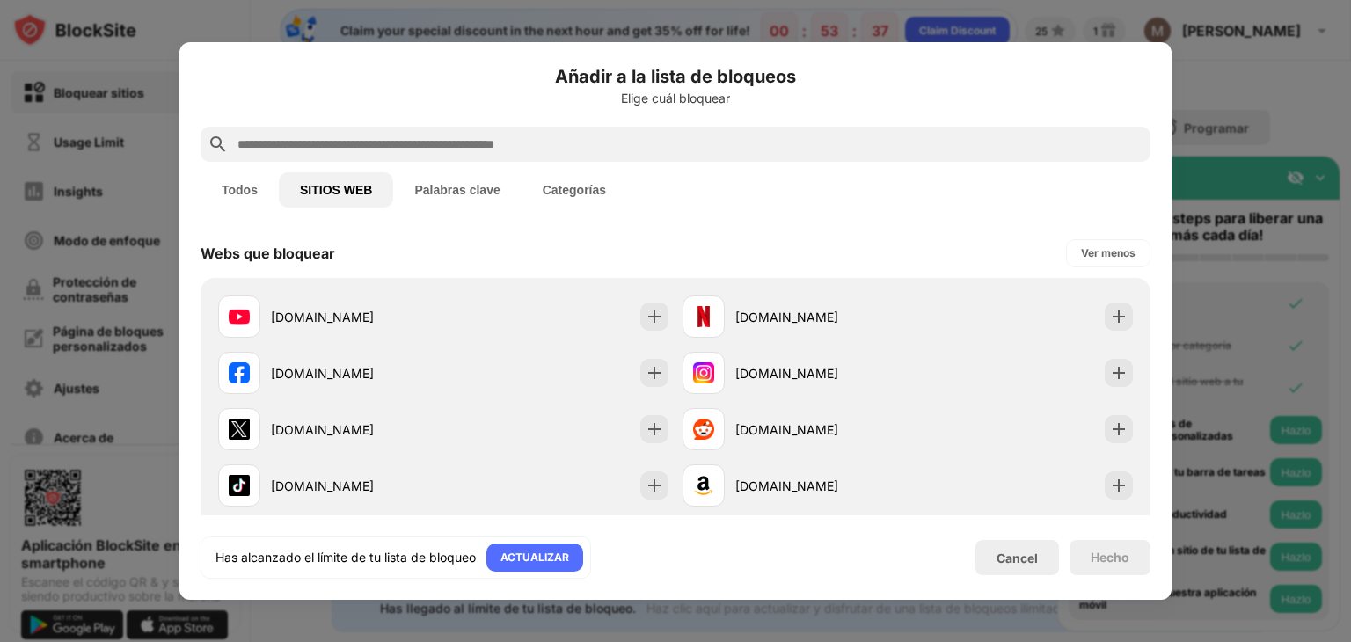
click at [480, 179] on button "Palabras clave" at bounding box center [457, 189] width 128 height 35
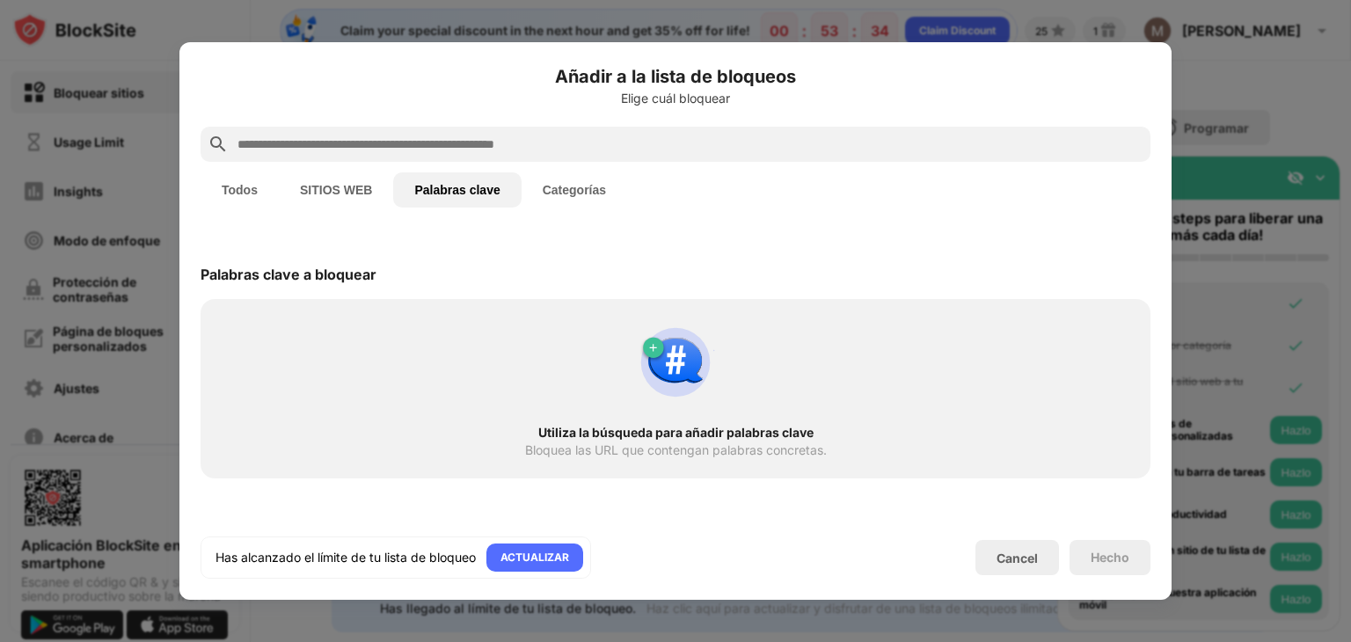
click at [1013, 537] on div "Has alcanzado el límite de tu lista de bloqueo ACTUALIZAR Cancel Hecho" at bounding box center [676, 558] width 950 height 42
click at [1011, 553] on div "Cancel" at bounding box center [1017, 558] width 41 height 15
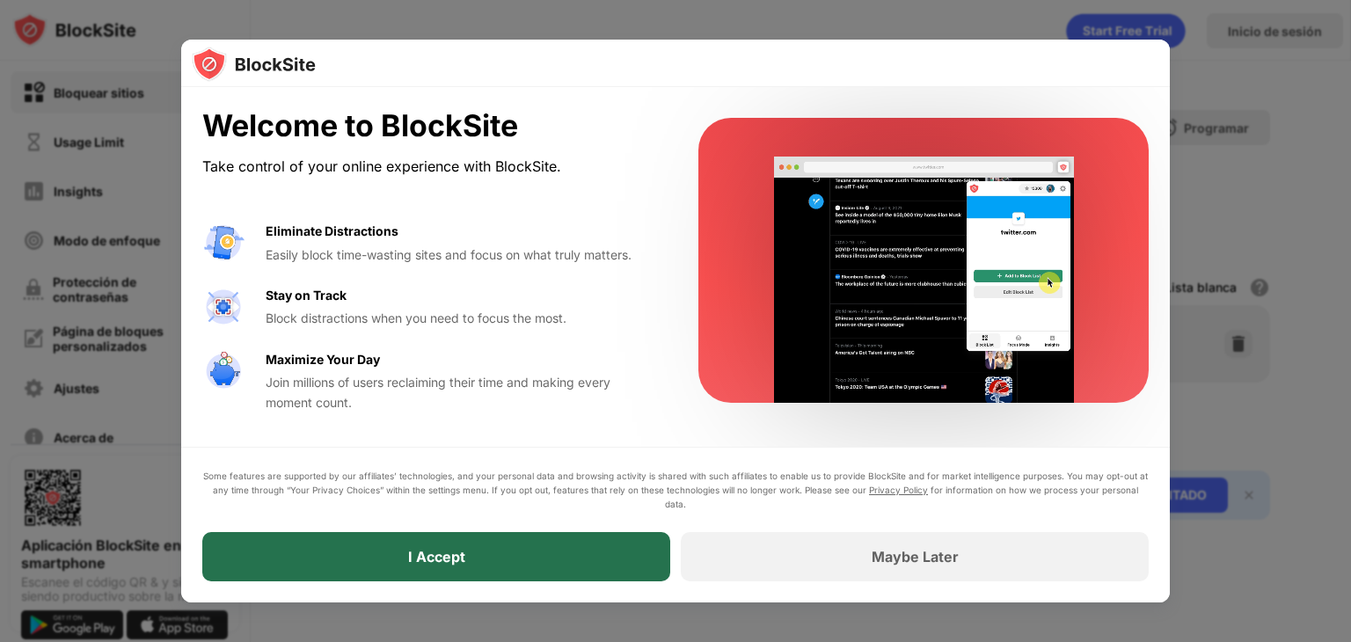
click at [486, 569] on div "I Accept" at bounding box center [436, 556] width 468 height 49
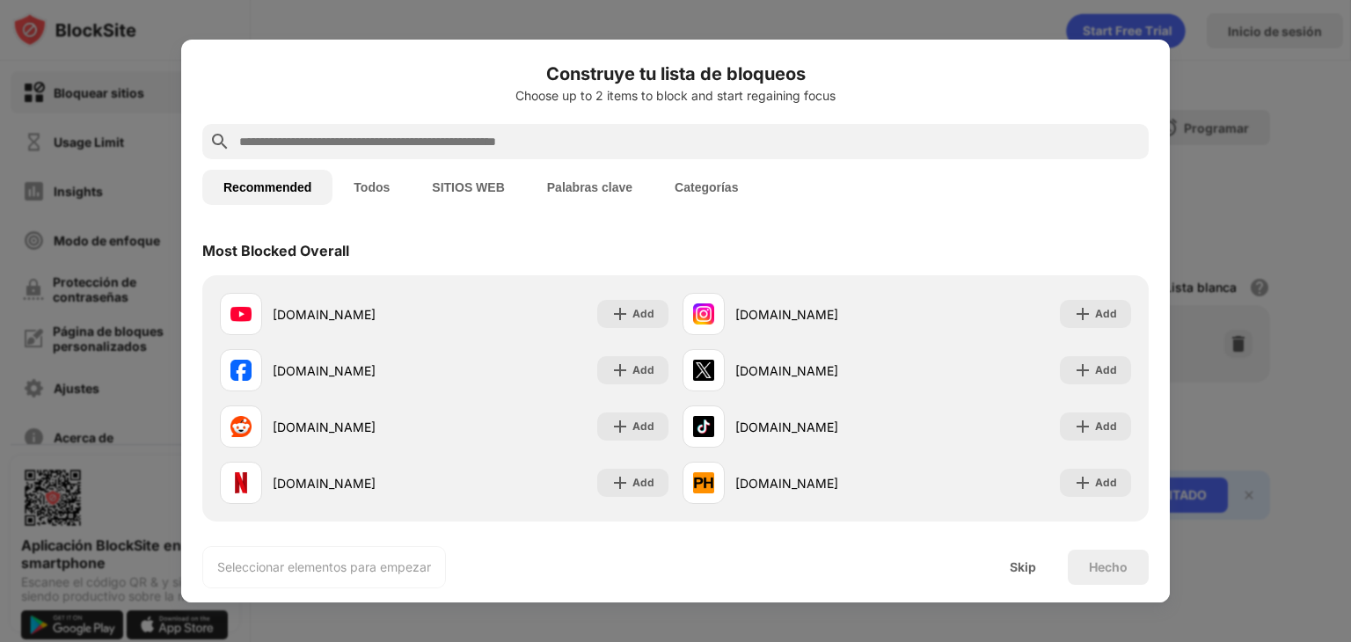
click at [373, 149] on input "text" at bounding box center [690, 141] width 905 height 21
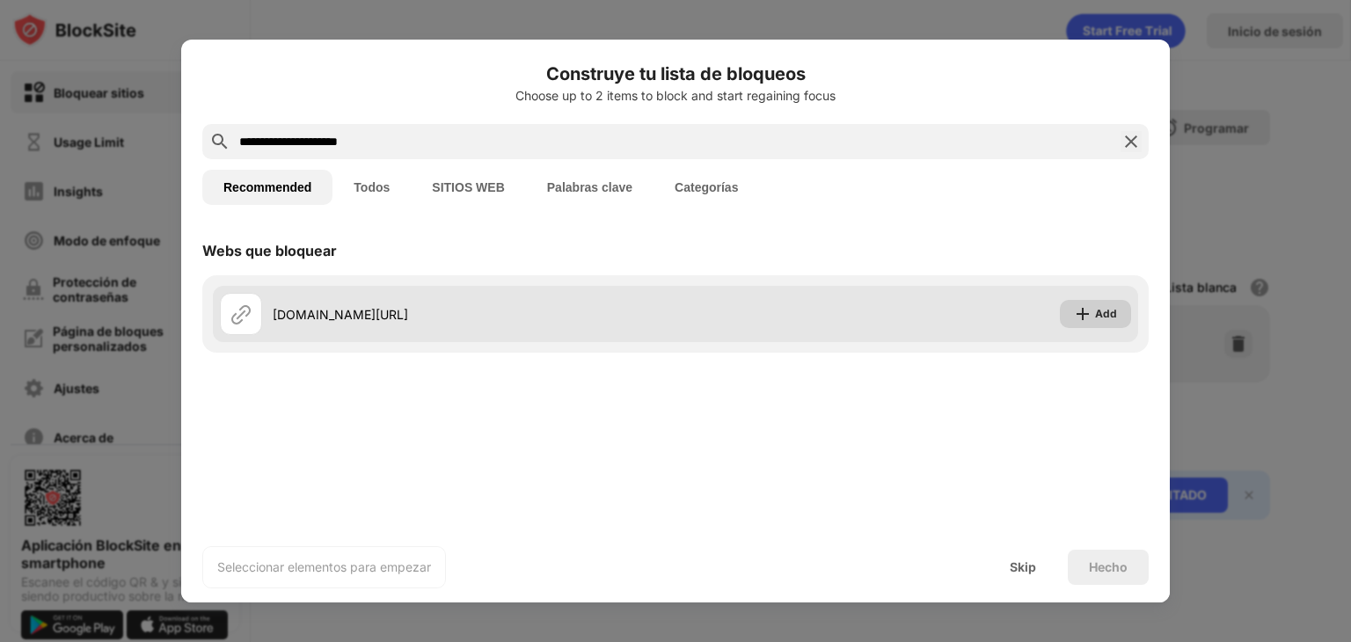
type input "**********"
click at [1095, 318] on div "Add" at bounding box center [1095, 314] width 71 height 28
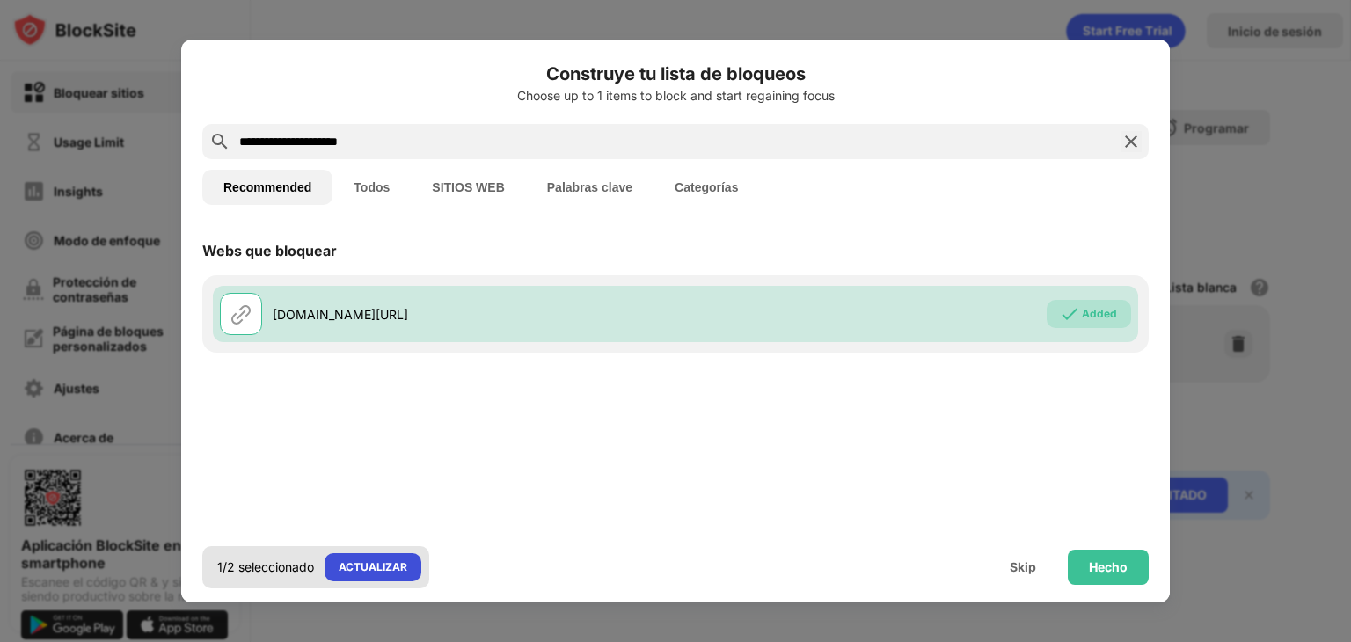
click at [402, 575] on div "ACTUALIZAR" at bounding box center [373, 568] width 69 height 18
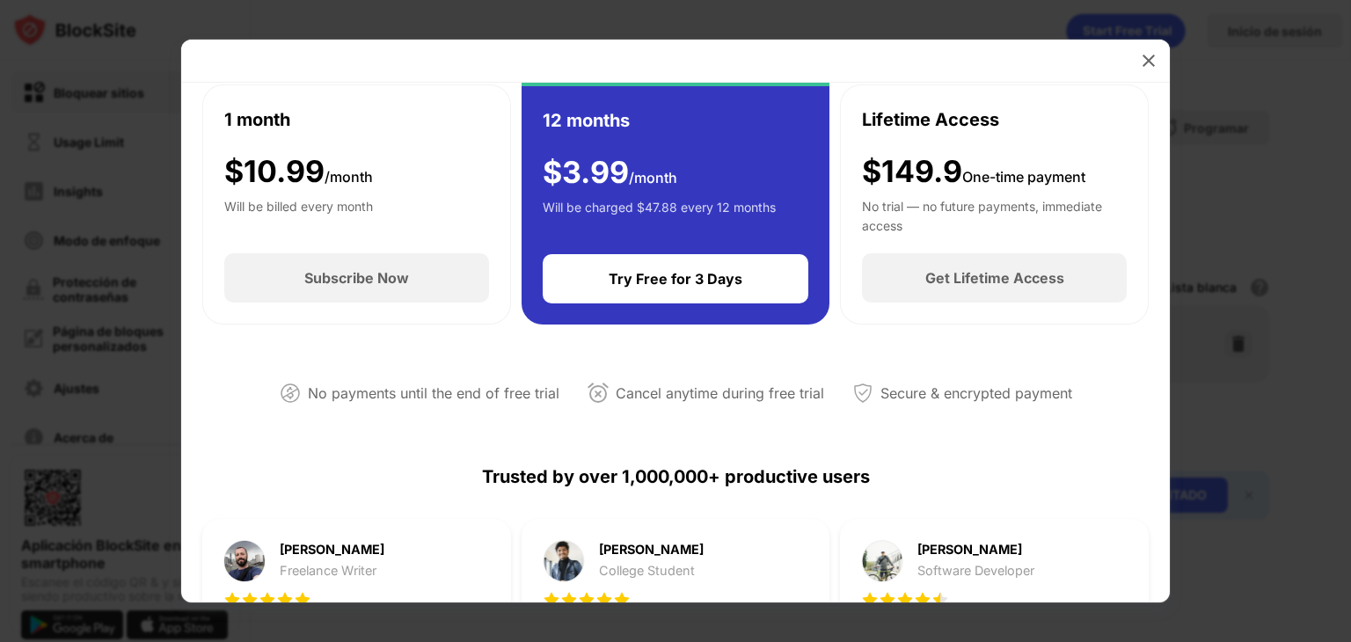
scroll to position [199, 0]
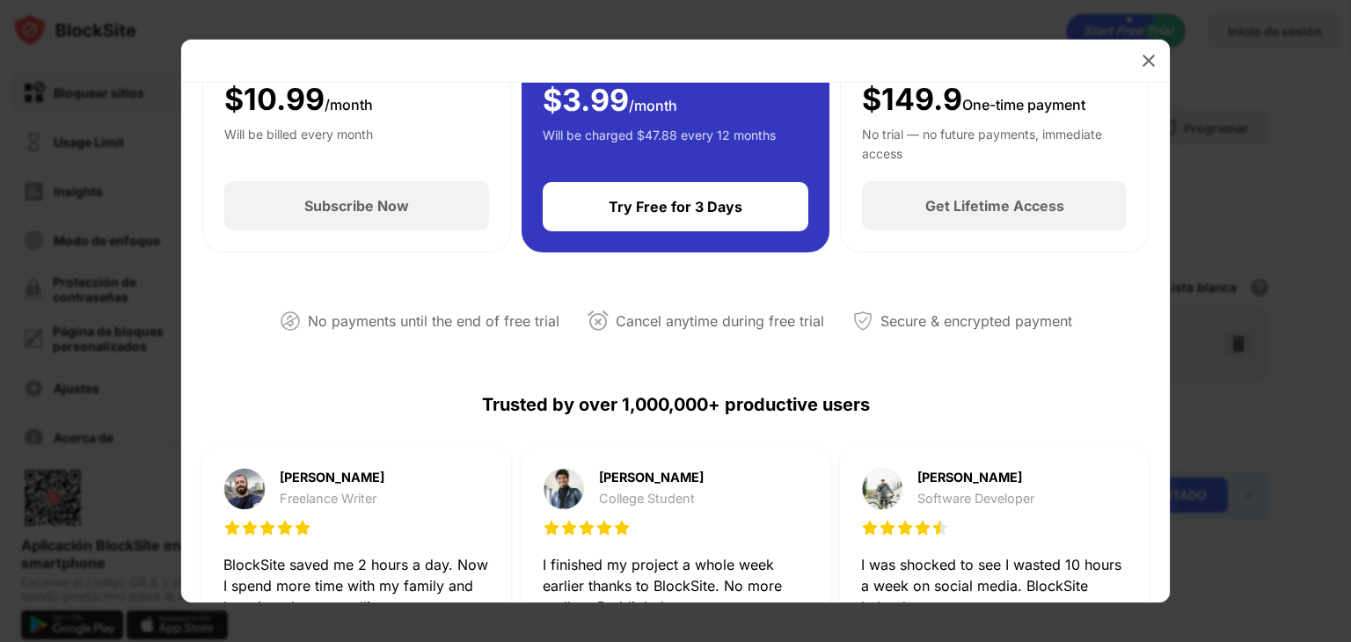
drag, startPoint x: 1173, startPoint y: 304, endPoint x: 1168, endPoint y: 489, distance: 185.7
click at [1168, 641] on div "**********" at bounding box center [675, 642] width 1351 height 0
click at [1144, 58] on img at bounding box center [1149, 61] width 18 height 18
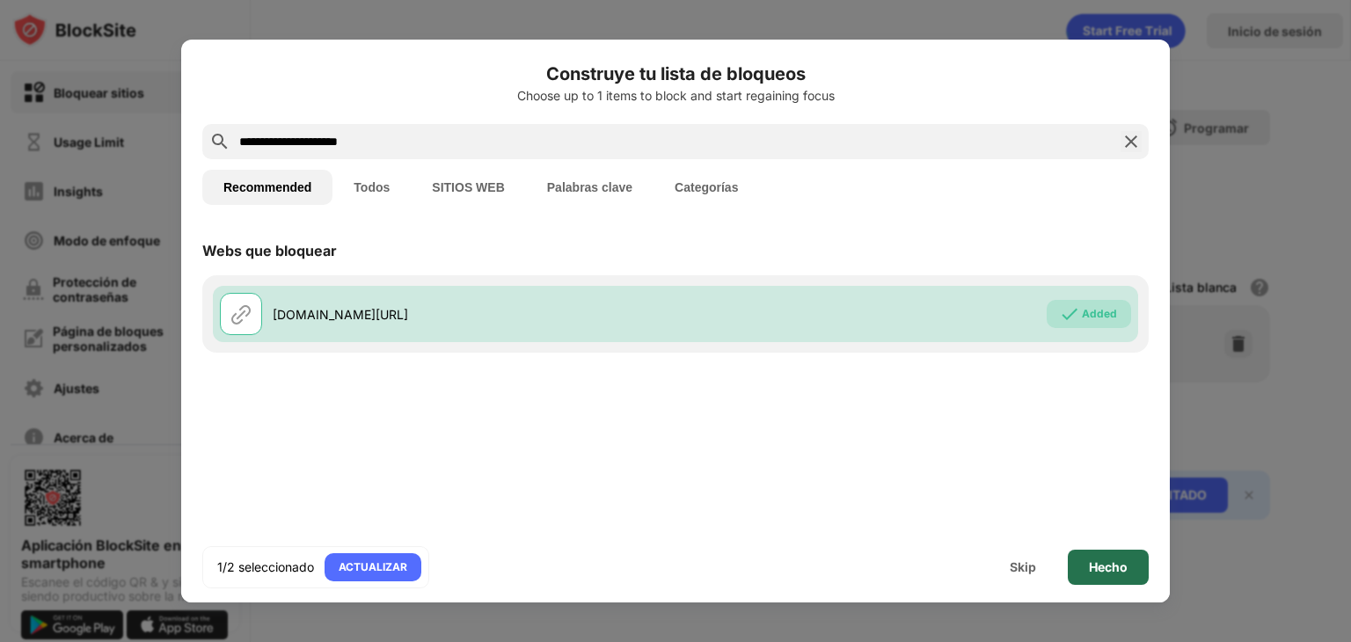
click at [1106, 565] on div "Hecho" at bounding box center [1108, 567] width 39 height 14
